Goal: Task Accomplishment & Management: Use online tool/utility

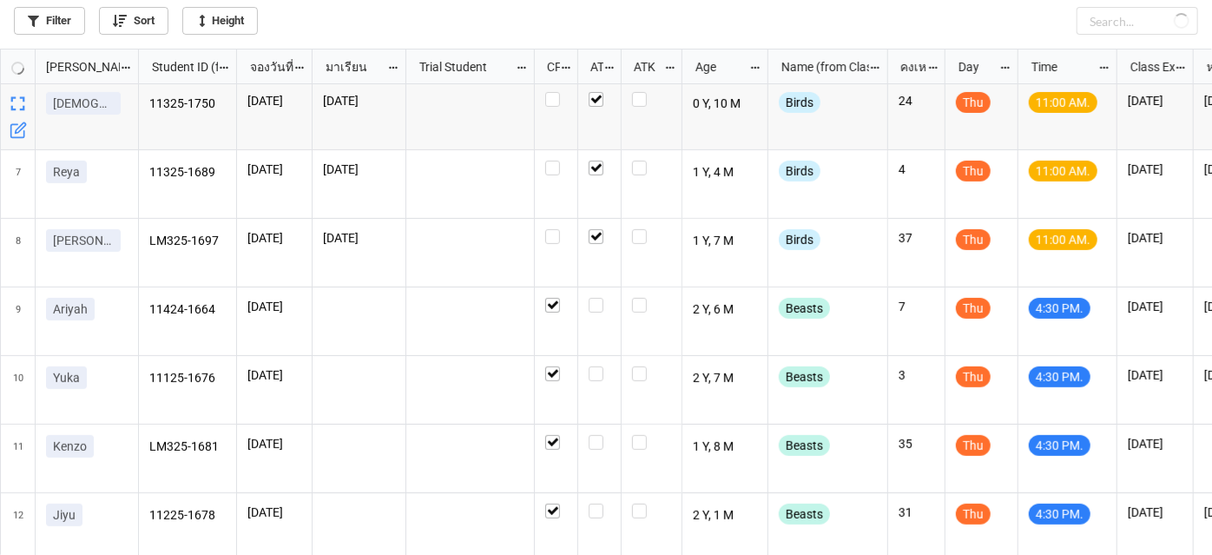
scroll to position [359, 0]
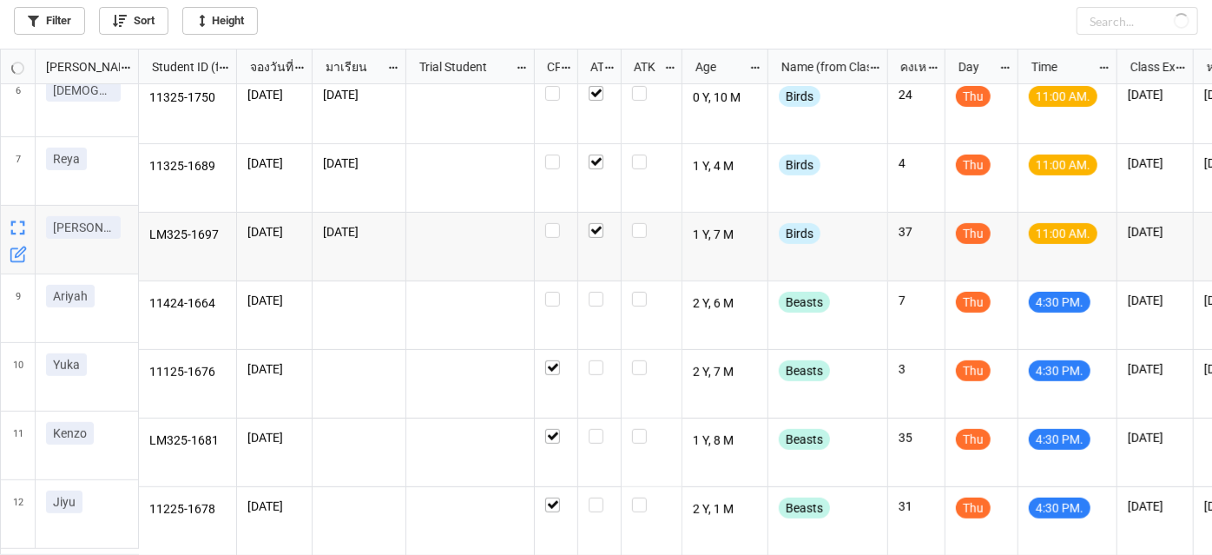
checkbox input "false"
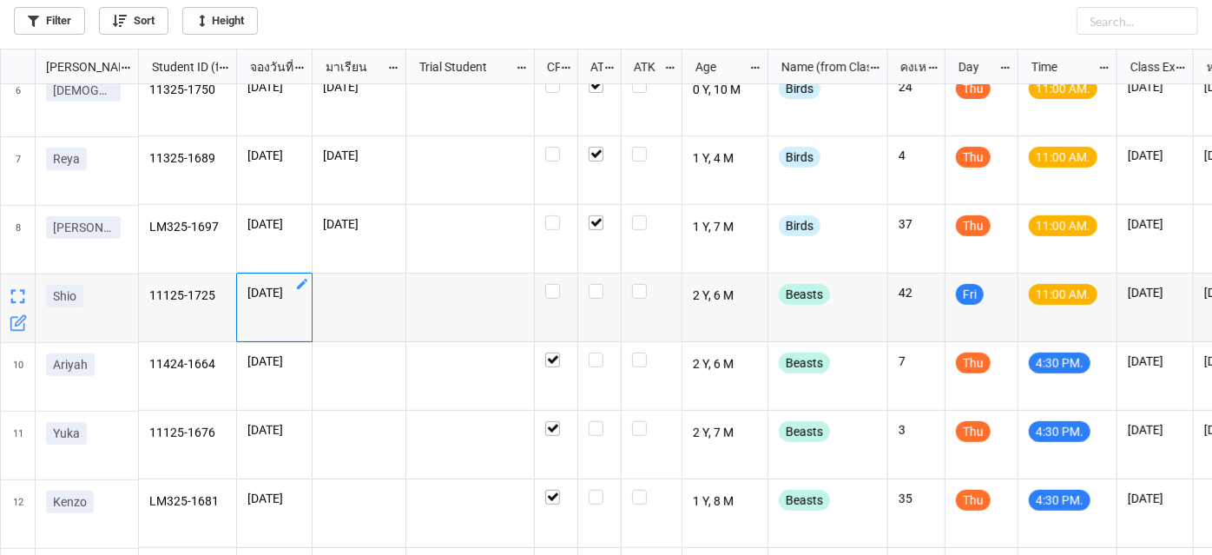
click at [307, 276] on link "grid" at bounding box center [302, 283] width 14 height 14
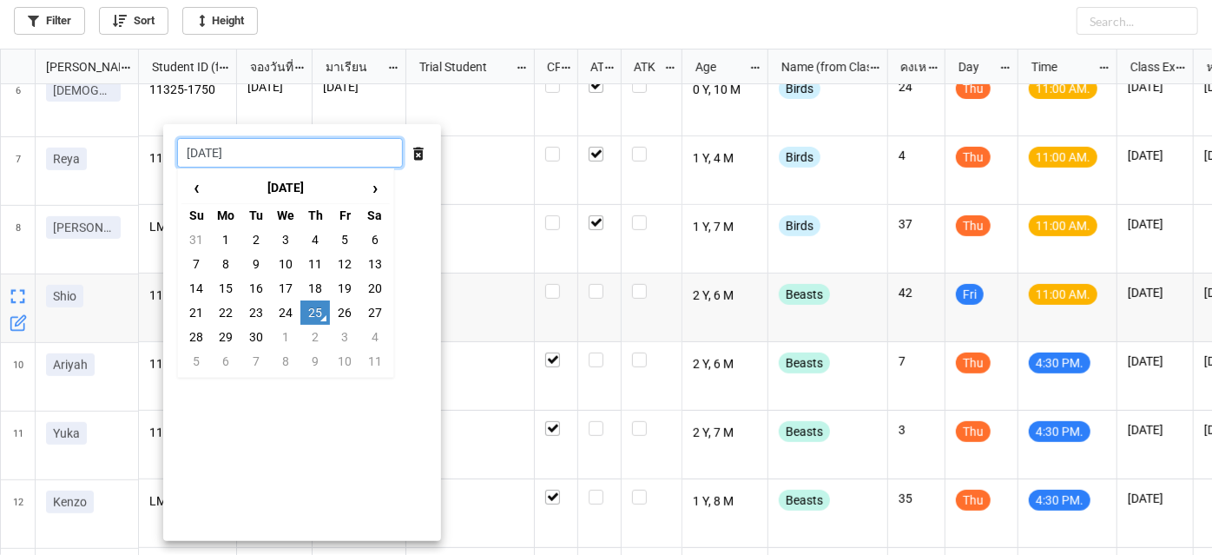
click at [315, 155] on input "25/9/2025" at bounding box center [290, 153] width 226 height 30
click at [347, 309] on td "26" at bounding box center [345, 312] width 30 height 24
type input "[DATE]"
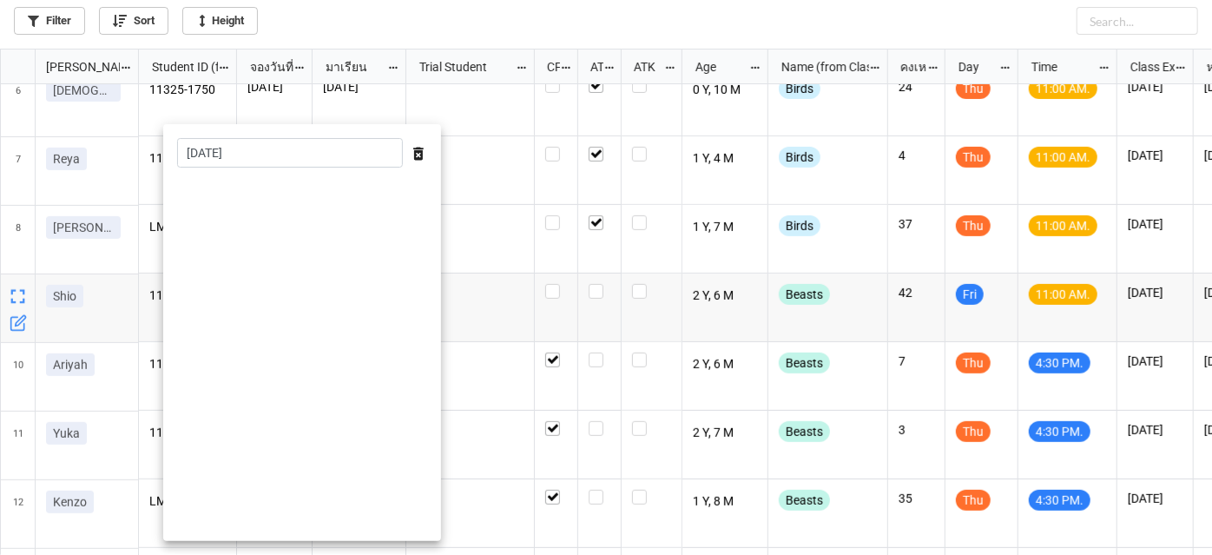
click at [525, 306] on div at bounding box center [606, 277] width 1212 height 555
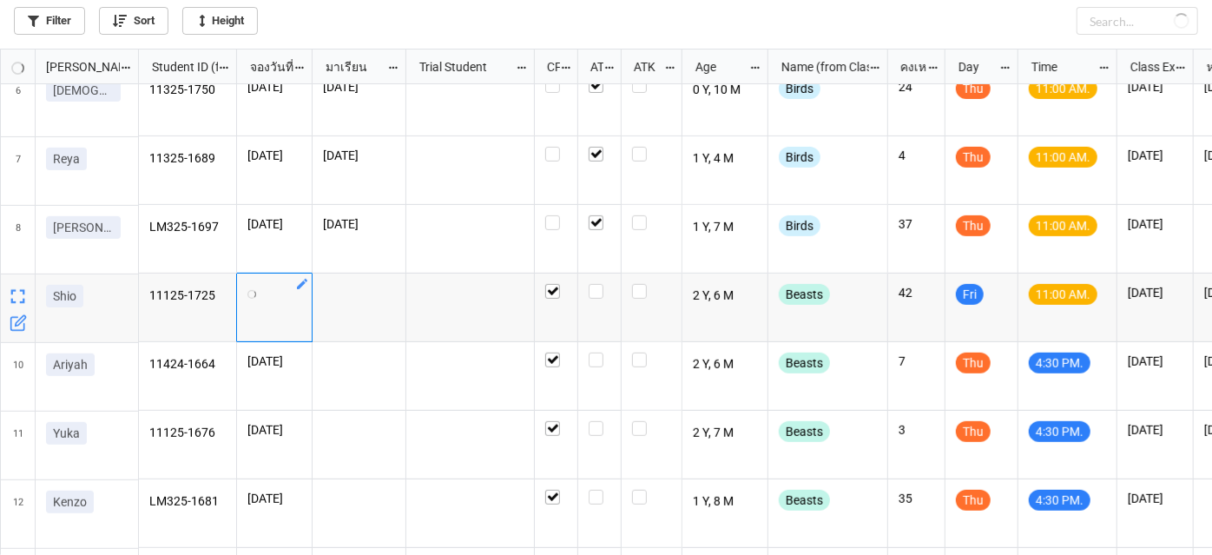
checkbox input "true"
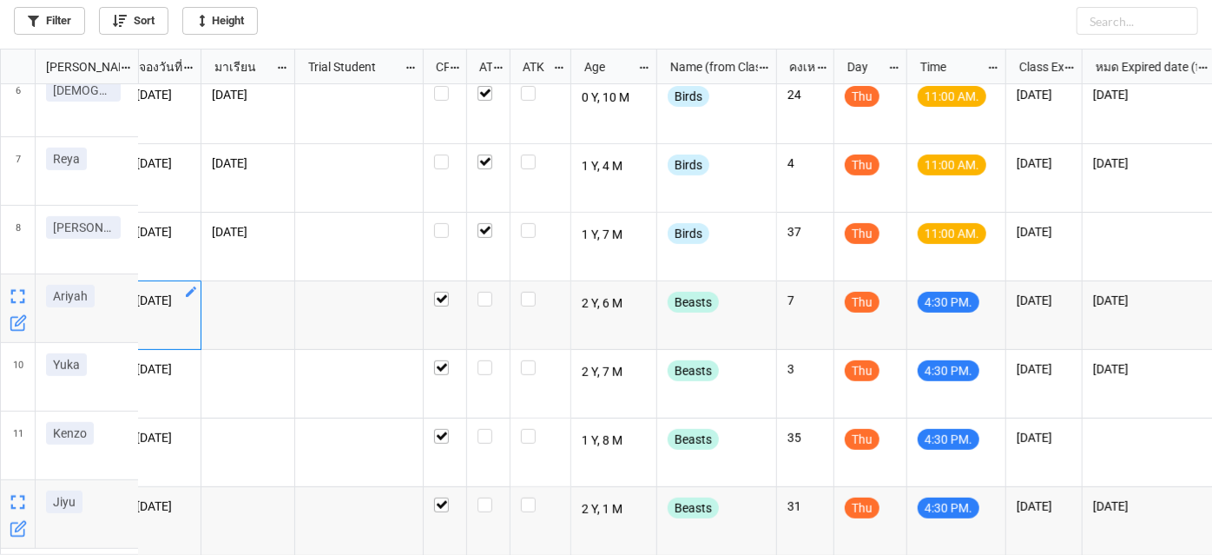
scroll to position [0, 115]
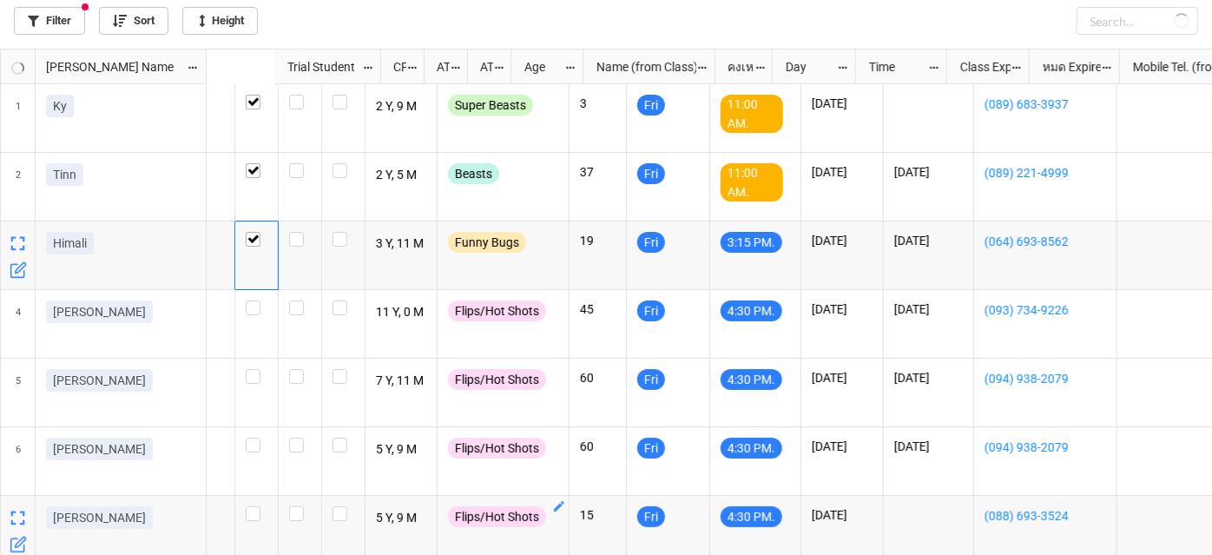
scroll to position [0, 371]
checkbox input "true"
checkbox input "false"
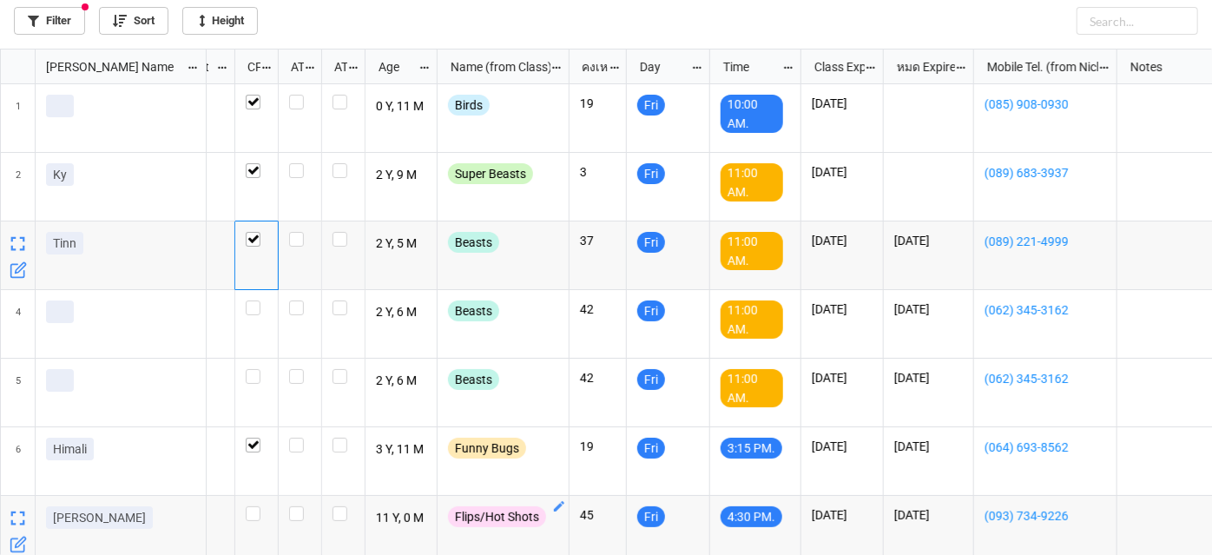
scroll to position [0, 322]
